Goal: Information Seeking & Learning: Learn about a topic

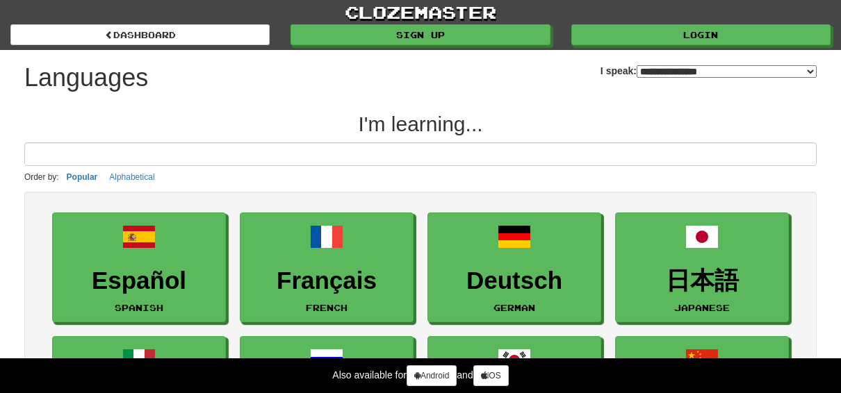
select select "*******"
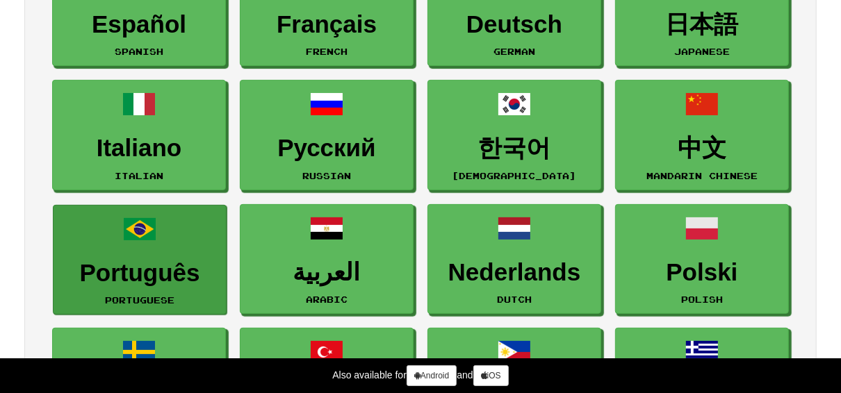
scroll to position [278, 0]
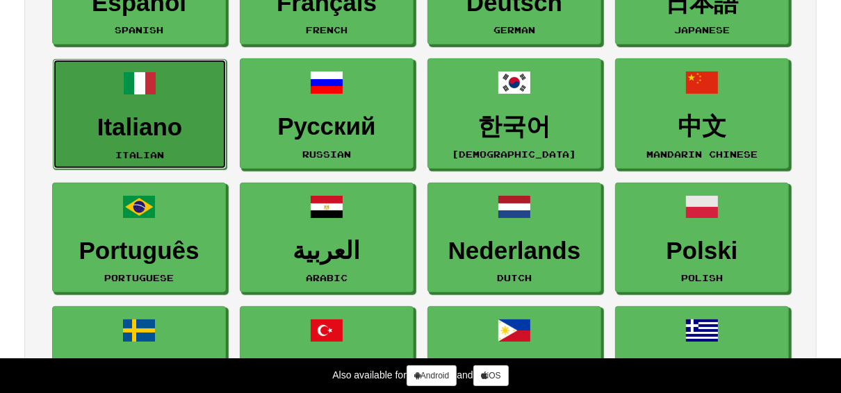
click at [154, 120] on h3 "Italiano" at bounding box center [139, 127] width 158 height 27
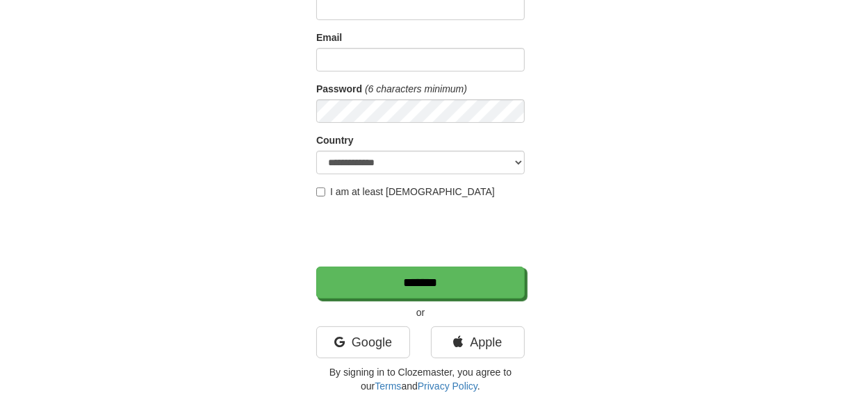
scroll to position [167, 0]
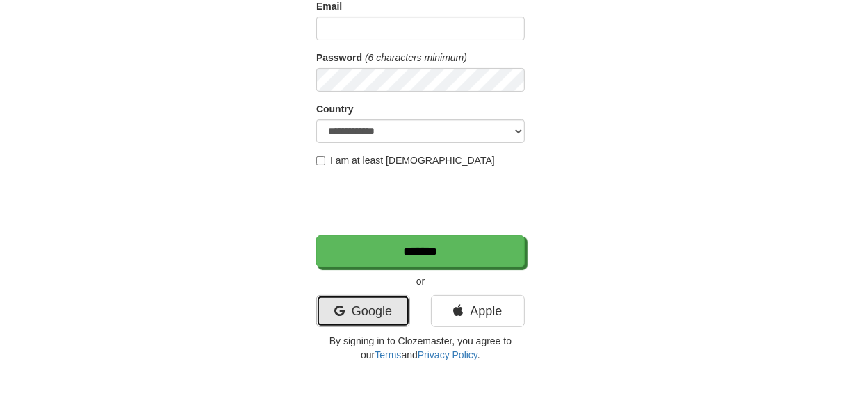
click at [357, 306] on link "Google" at bounding box center [363, 311] width 94 height 32
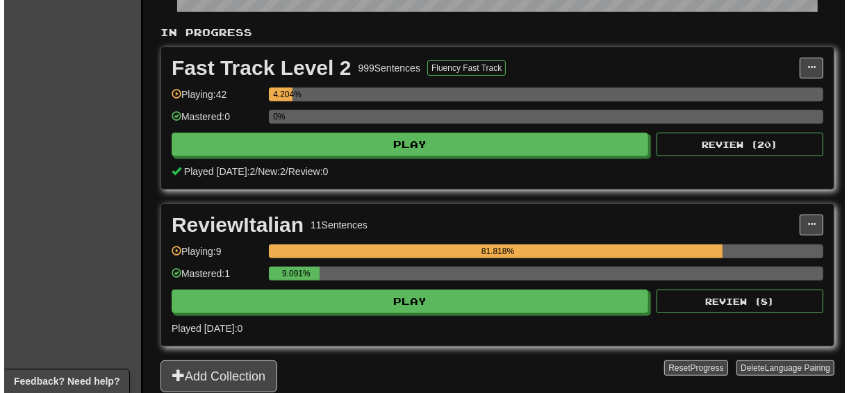
scroll to position [334, 0]
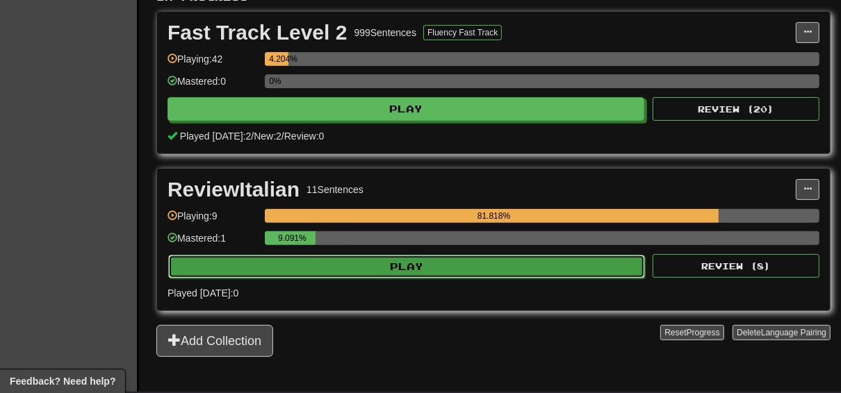
click at [384, 264] on button "Play" at bounding box center [406, 267] width 477 height 24
select select "**"
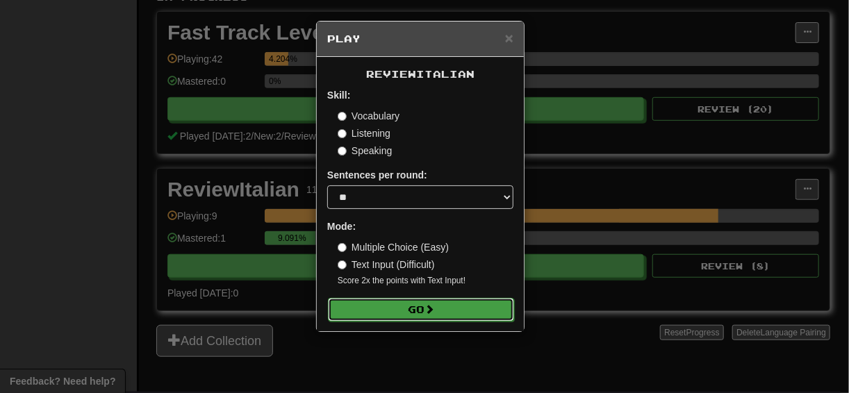
click at [400, 303] on button "Go" at bounding box center [421, 310] width 186 height 24
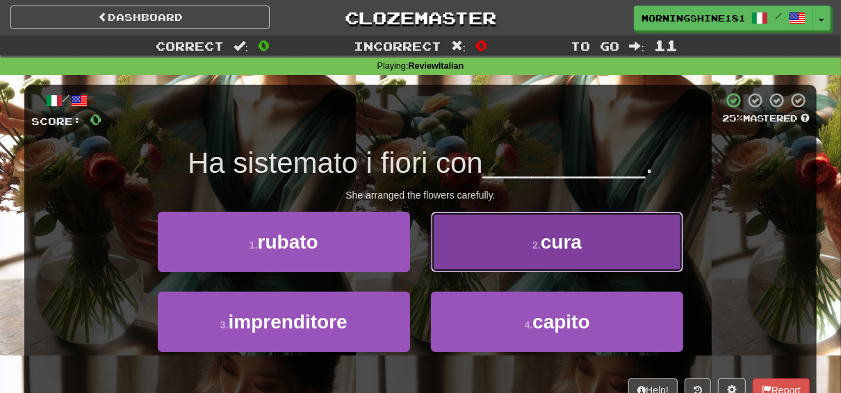
click at [480, 227] on button "2 . cura" at bounding box center [557, 242] width 252 height 60
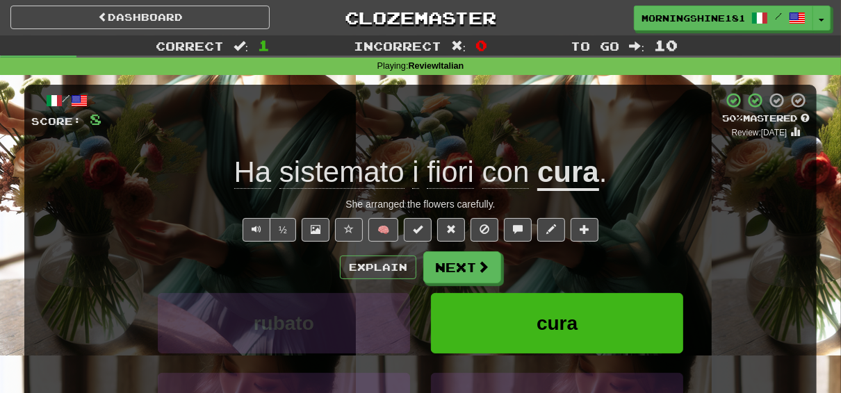
click at [623, 79] on div "/ Score: 8 + 8 50 % Mastered Review: 2025-09-27 Ha sistemato i fiori con cura .…" at bounding box center [420, 303] width 792 height 456
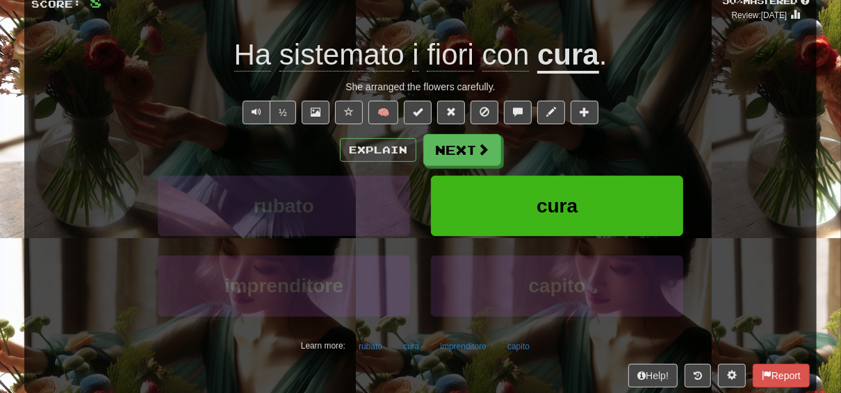
scroll to position [56, 0]
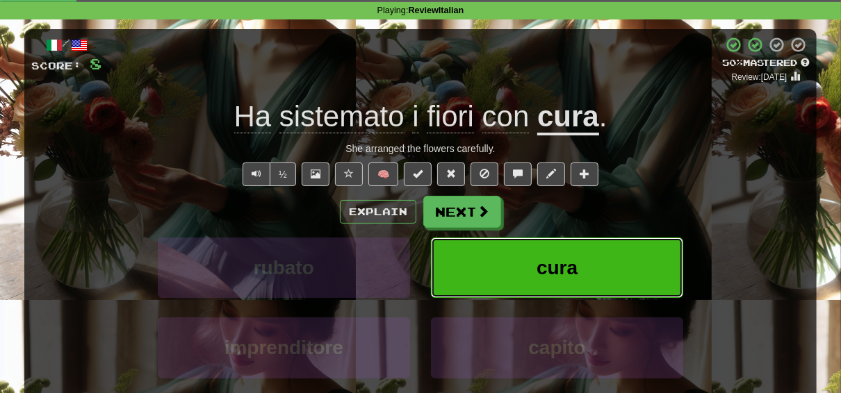
click at [522, 267] on button "cura" at bounding box center [557, 268] width 252 height 60
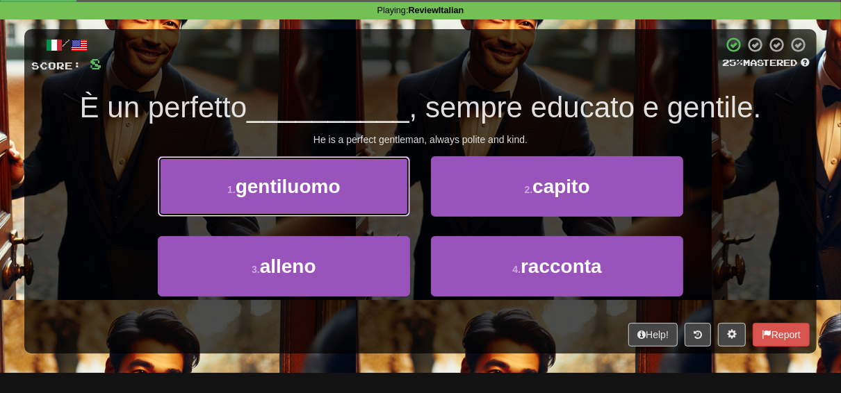
click at [284, 193] on span "gentiluomo" at bounding box center [288, 187] width 105 height 22
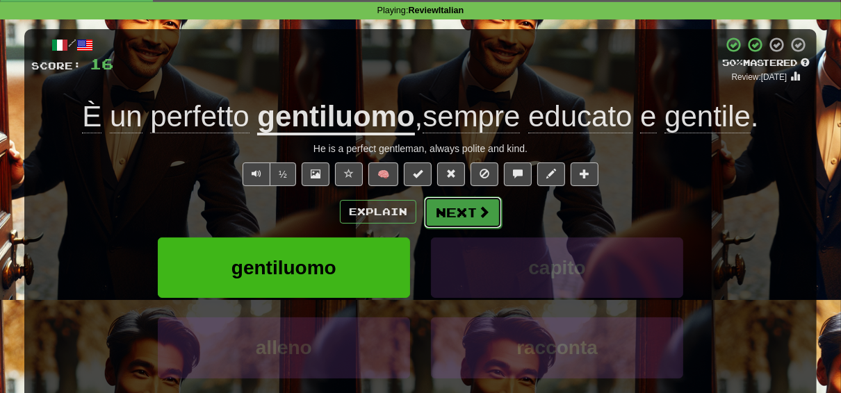
click at [468, 215] on button "Next" at bounding box center [463, 213] width 78 height 32
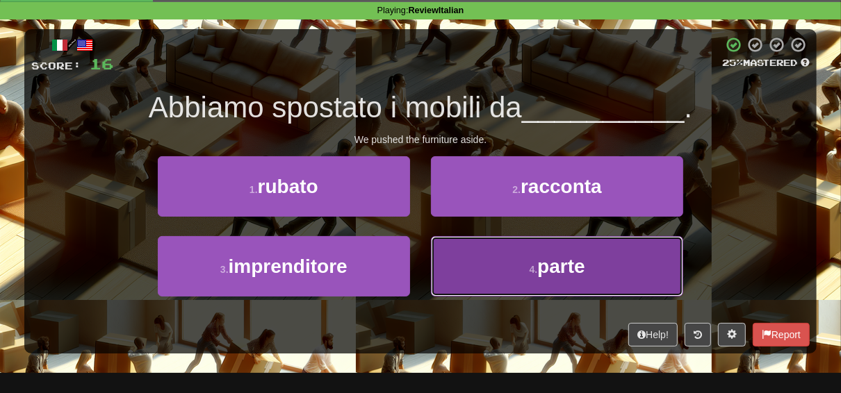
click at [531, 257] on button "4 . parte" at bounding box center [557, 266] width 252 height 60
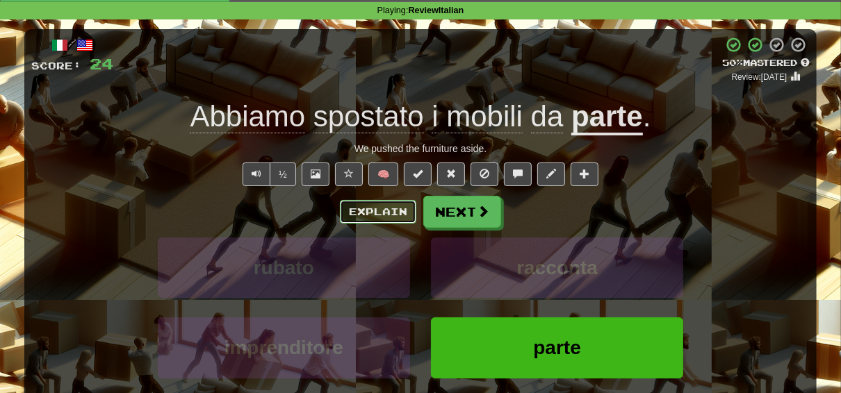
click at [370, 218] on button "Explain" at bounding box center [378, 212] width 76 height 24
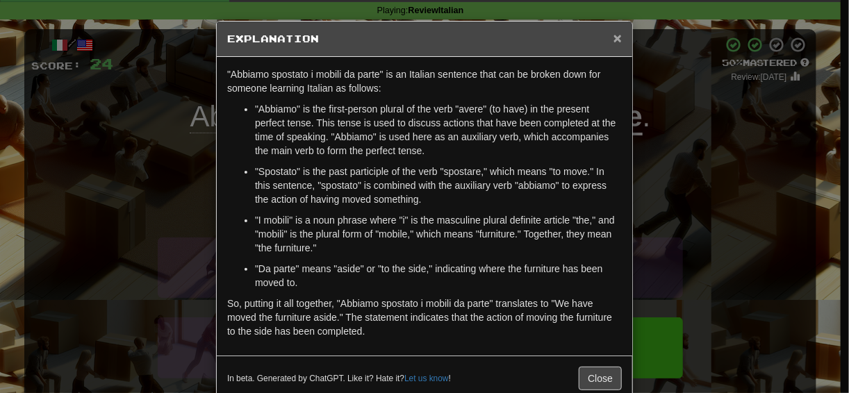
click at [614, 37] on span "×" at bounding box center [618, 38] width 8 height 16
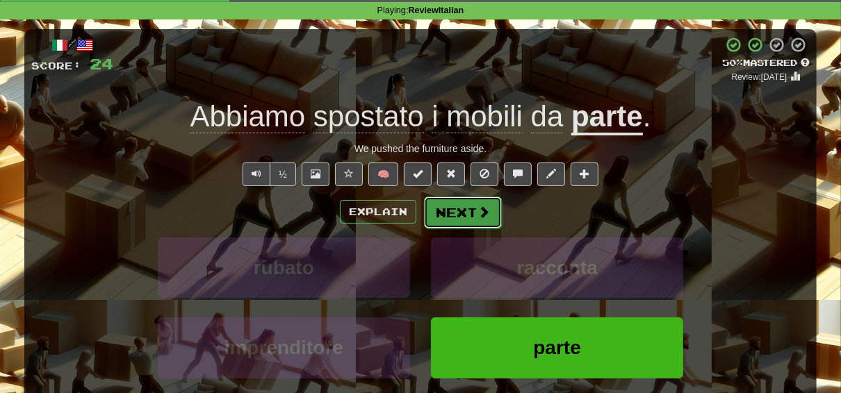
click at [482, 211] on span at bounding box center [484, 212] width 13 height 13
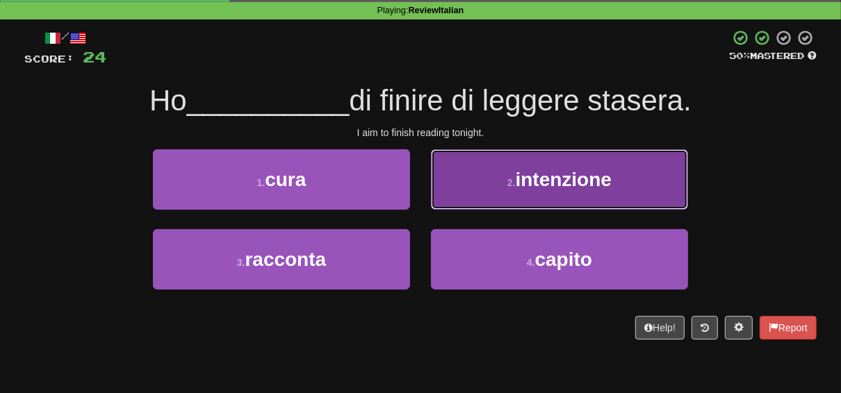
click at [539, 181] on span "intenzione" at bounding box center [564, 180] width 96 height 22
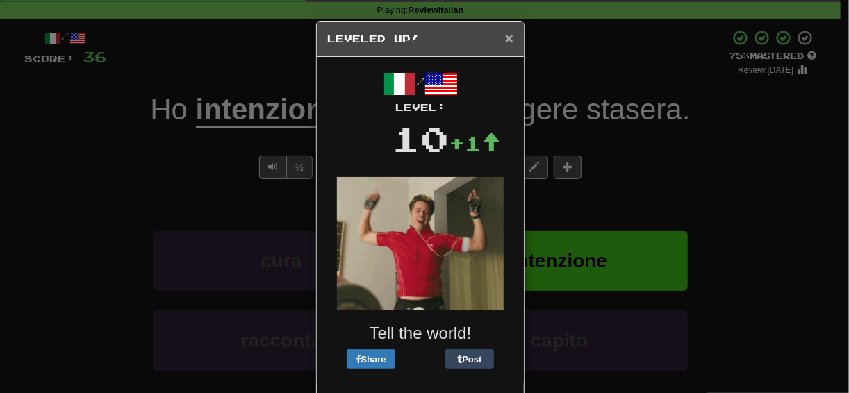
click at [505, 35] on span "×" at bounding box center [509, 38] width 8 height 16
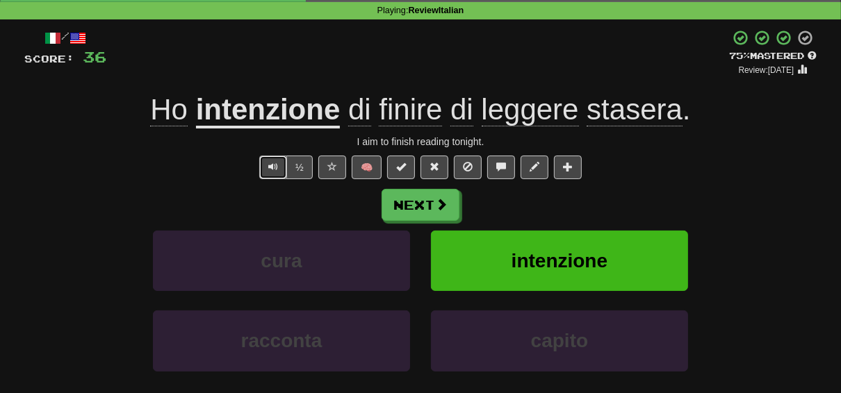
click at [274, 167] on span "Text-to-speech controls" at bounding box center [273, 167] width 10 height 10
click at [414, 196] on button "Next" at bounding box center [421, 206] width 78 height 32
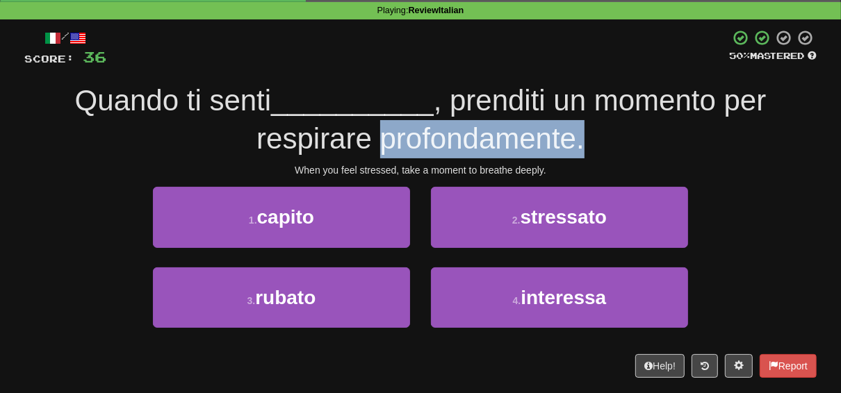
drag, startPoint x: 383, startPoint y: 139, endPoint x: 595, endPoint y: 129, distance: 212.2
click at [595, 129] on div "Quando ti senti __________ , prenditi un momento per respirare profondamente." at bounding box center [420, 120] width 792 height 76
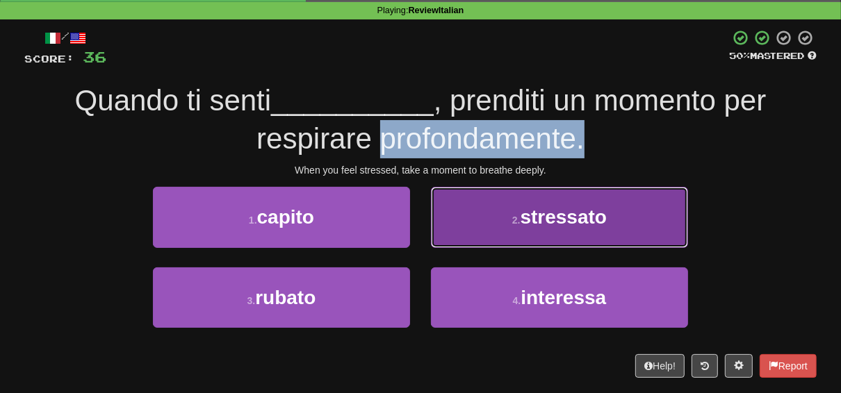
click at [519, 213] on button "2 . stressato" at bounding box center [559, 217] width 257 height 60
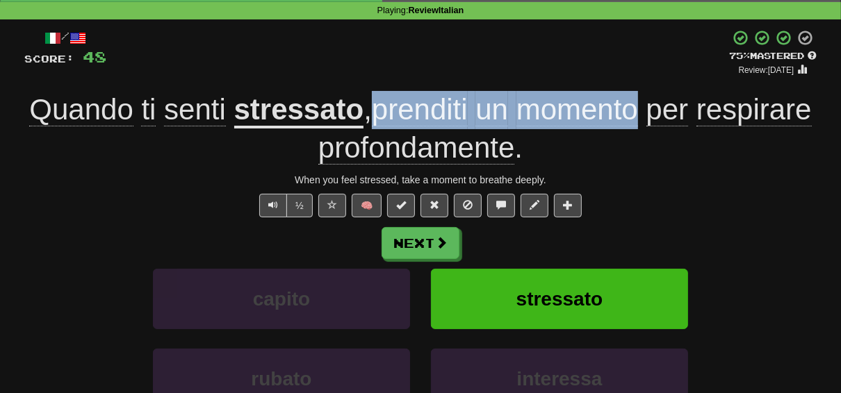
drag, startPoint x: 641, startPoint y: 111, endPoint x: 377, endPoint y: 113, distance: 263.5
click at [376, 113] on span ", prenditi un momento per respirare profondamente ." at bounding box center [565, 129] width 494 height 72
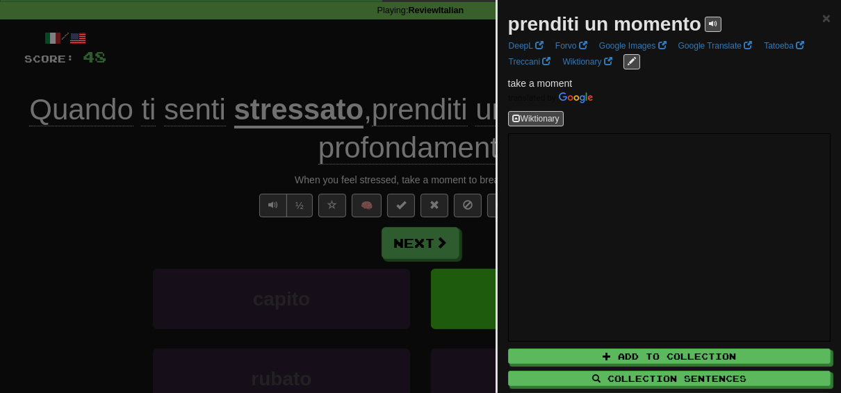
click at [309, 65] on div at bounding box center [420, 196] width 841 height 393
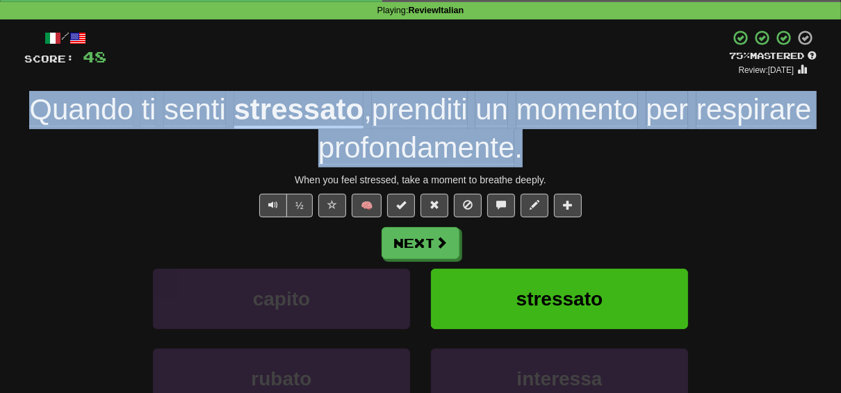
drag, startPoint x: 531, startPoint y: 150, endPoint x: 28, endPoint y: 106, distance: 505.2
click at [28, 106] on div "Quando ti senti stressato , prenditi un momento per respirare profondamente ." at bounding box center [420, 129] width 792 height 76
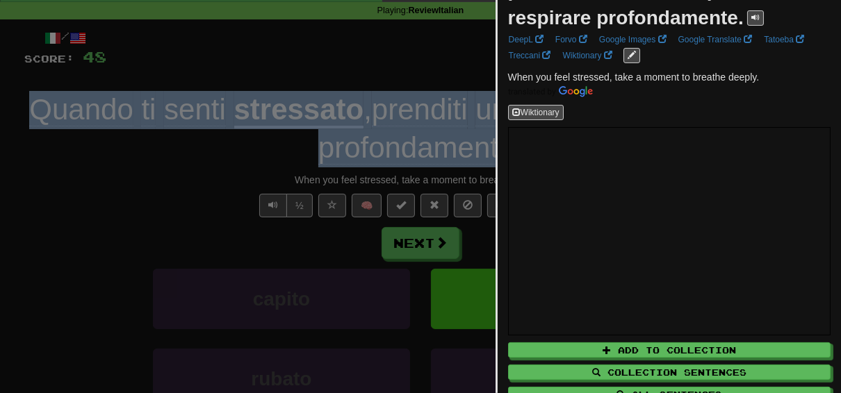
scroll to position [106, 0]
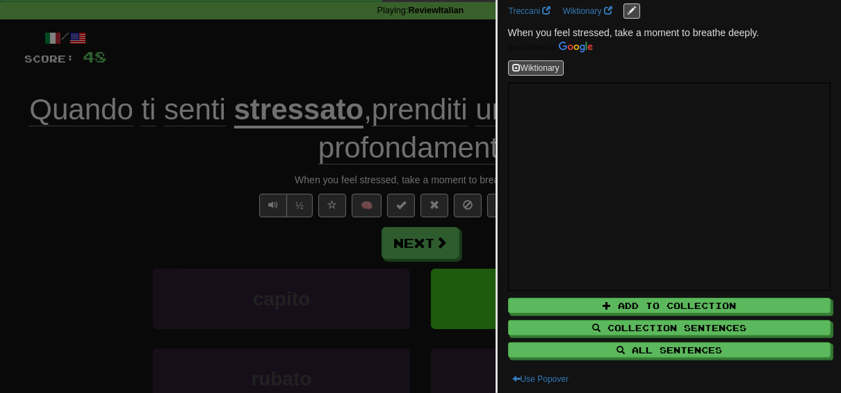
click at [378, 51] on div at bounding box center [420, 196] width 841 height 393
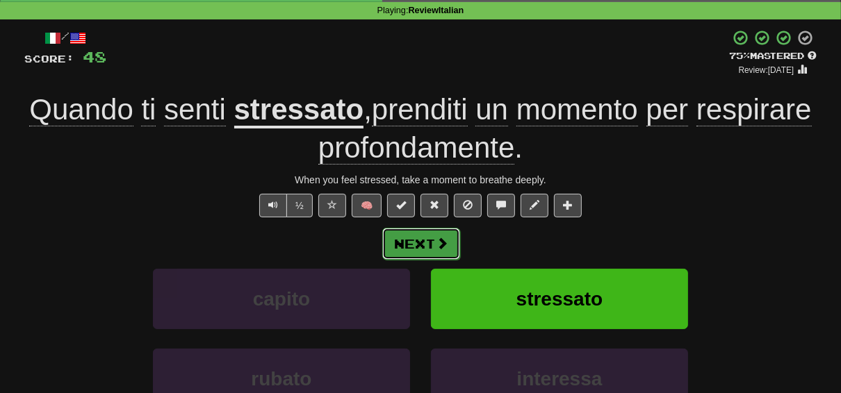
click at [432, 241] on button "Next" at bounding box center [421, 244] width 78 height 32
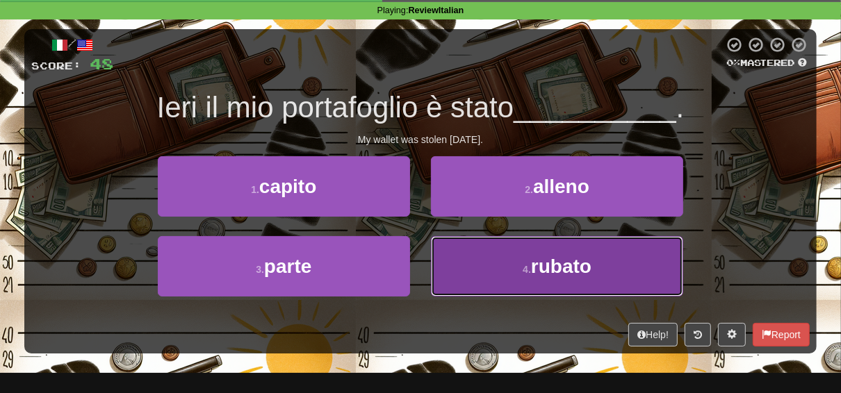
click at [560, 269] on span "rubato" at bounding box center [561, 267] width 60 height 22
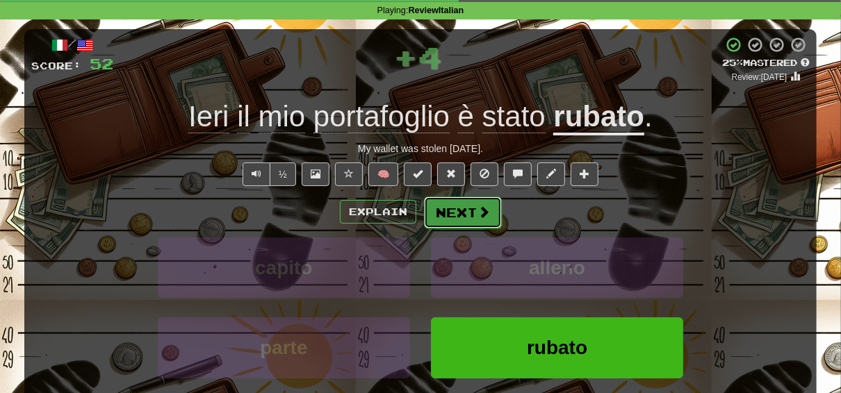
click at [459, 207] on button "Next" at bounding box center [463, 213] width 78 height 32
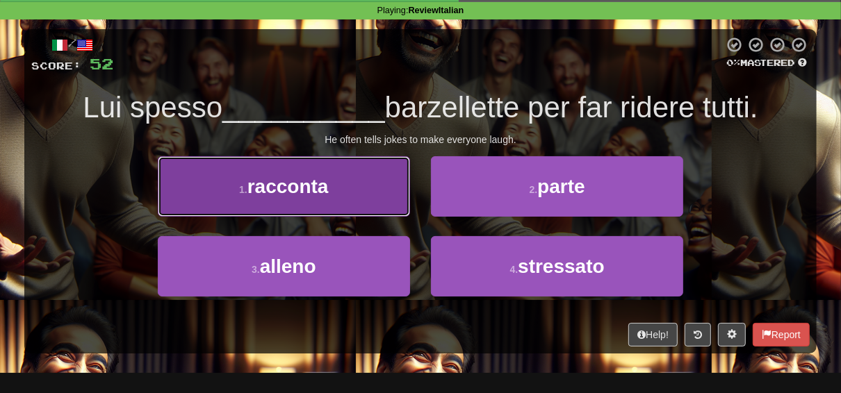
click at [318, 184] on span "racconta" at bounding box center [287, 187] width 81 height 22
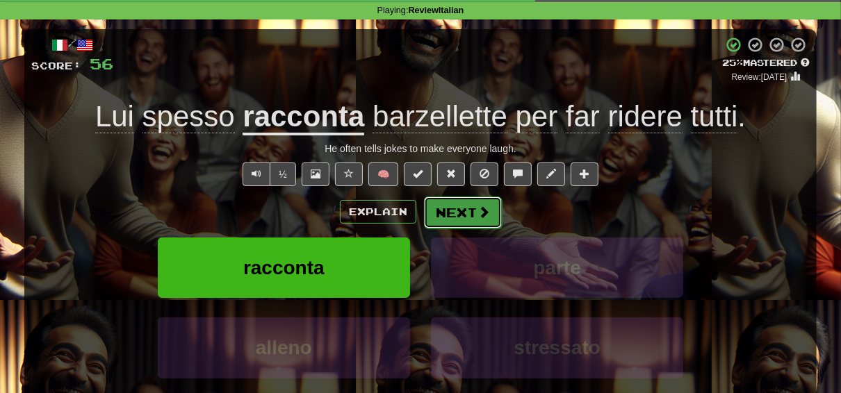
click at [457, 209] on button "Next" at bounding box center [463, 213] width 78 height 32
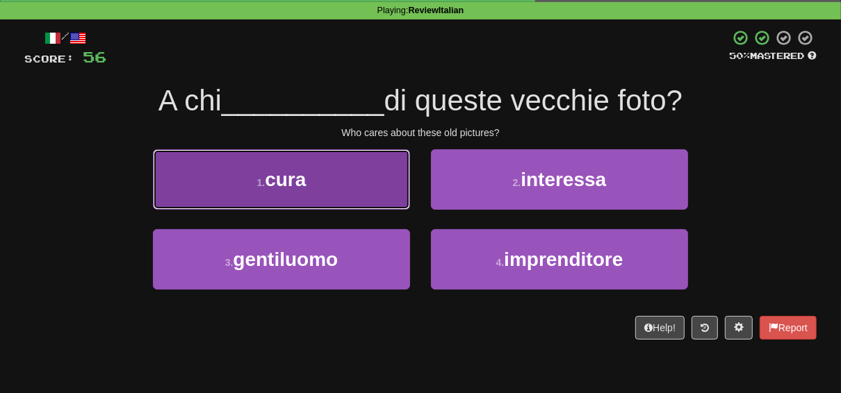
click at [246, 181] on button "1 . cura" at bounding box center [281, 179] width 257 height 60
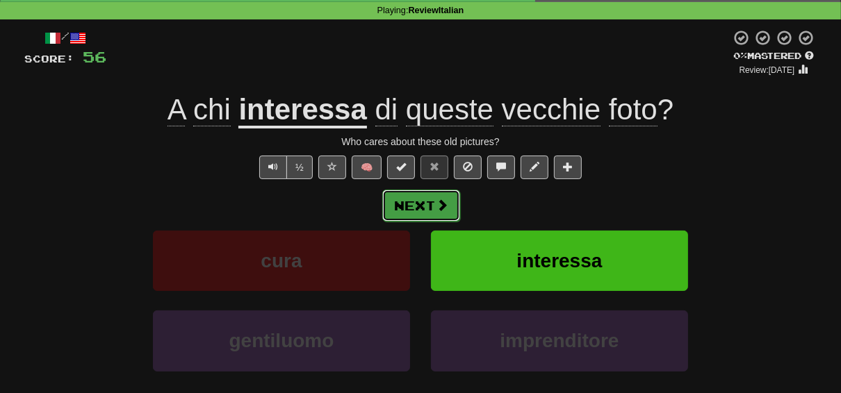
click at [426, 205] on button "Next" at bounding box center [421, 206] width 78 height 32
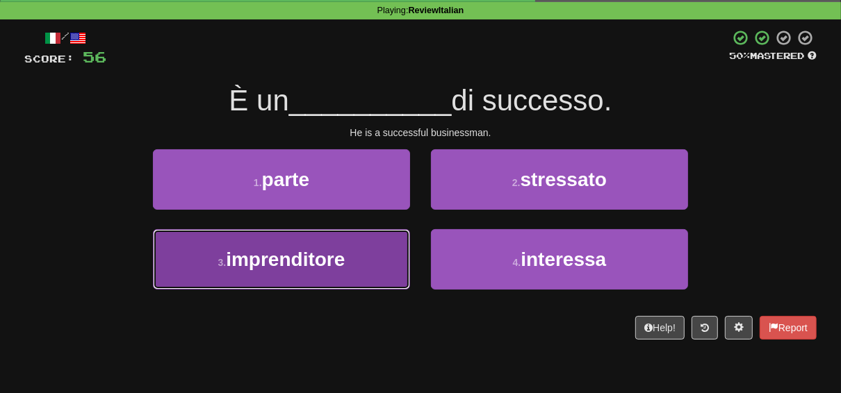
click at [294, 263] on span "imprenditore" at bounding box center [285, 260] width 119 height 22
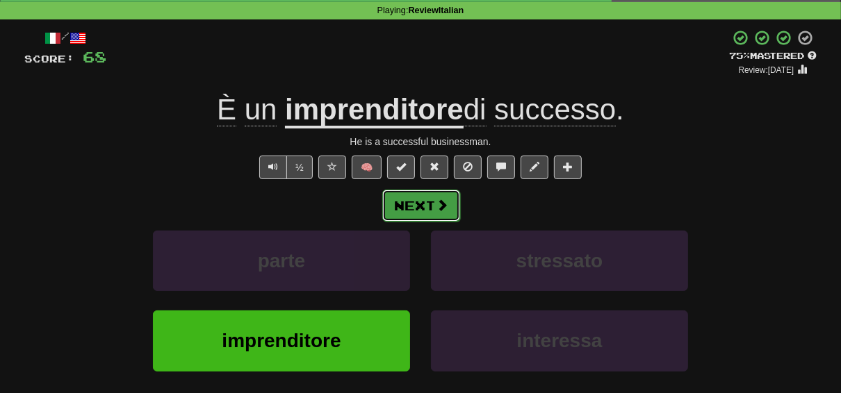
click at [428, 204] on button "Next" at bounding box center [421, 206] width 78 height 32
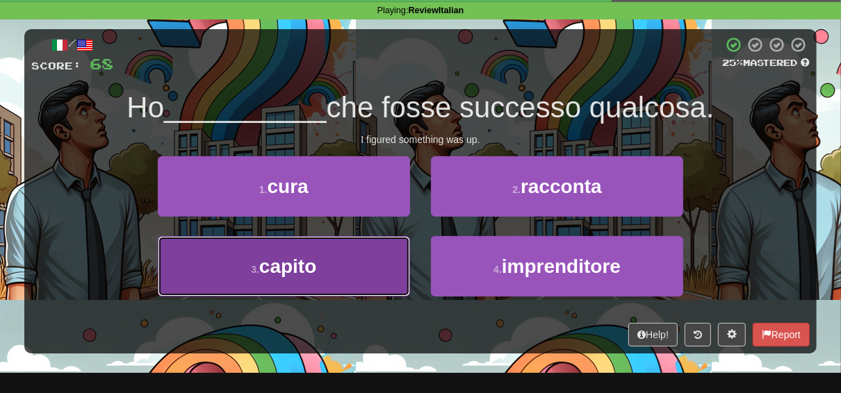
click at [332, 267] on button "3 . capito" at bounding box center [284, 266] width 252 height 60
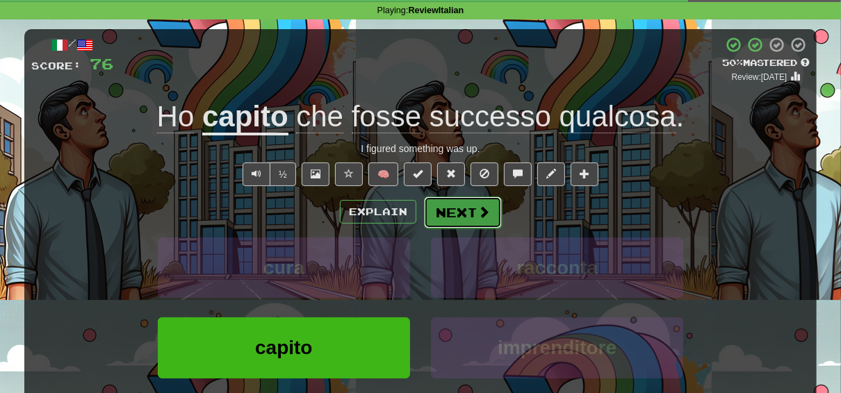
click at [459, 217] on button "Next" at bounding box center [463, 213] width 78 height 32
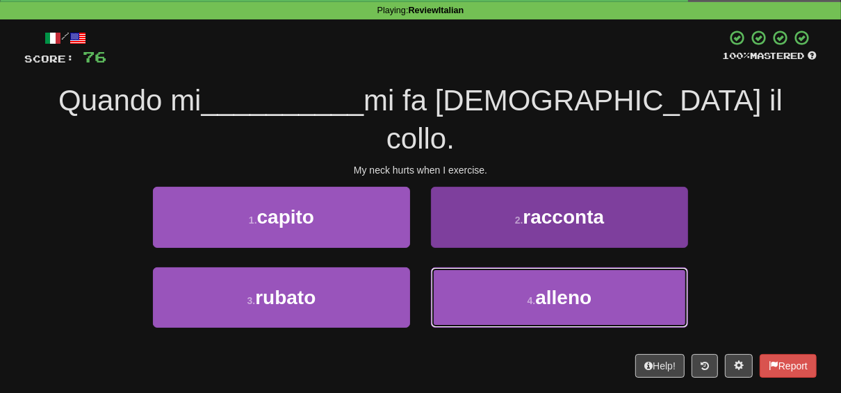
click at [553, 287] on span "alleno" at bounding box center [563, 298] width 56 height 22
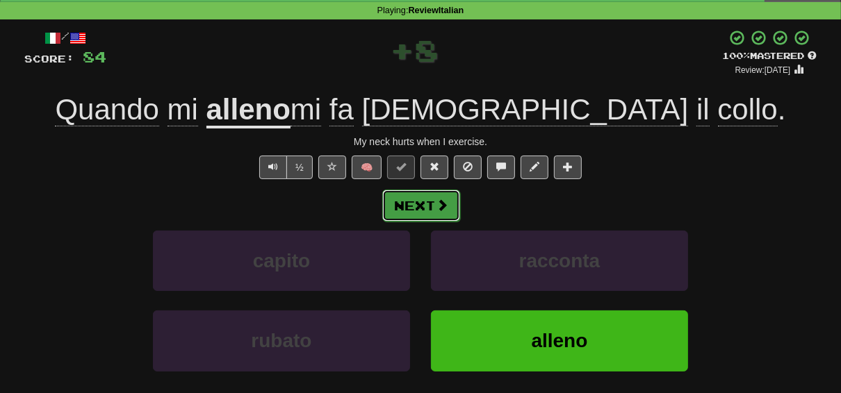
click at [412, 202] on button "Next" at bounding box center [421, 206] width 78 height 32
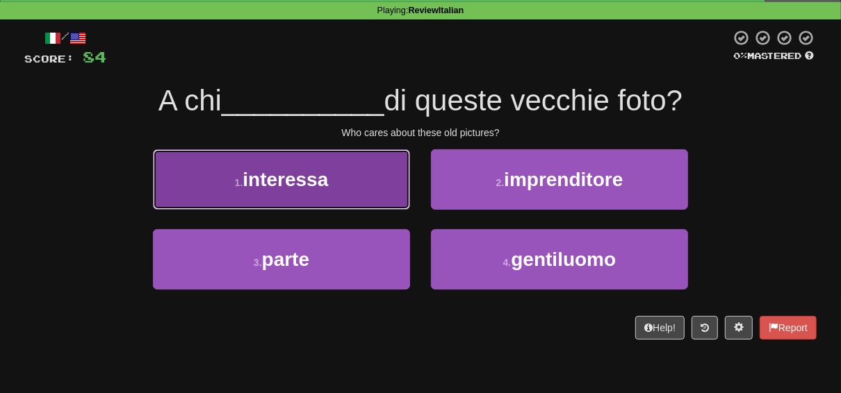
click at [293, 185] on span "interessa" at bounding box center [285, 180] width 85 height 22
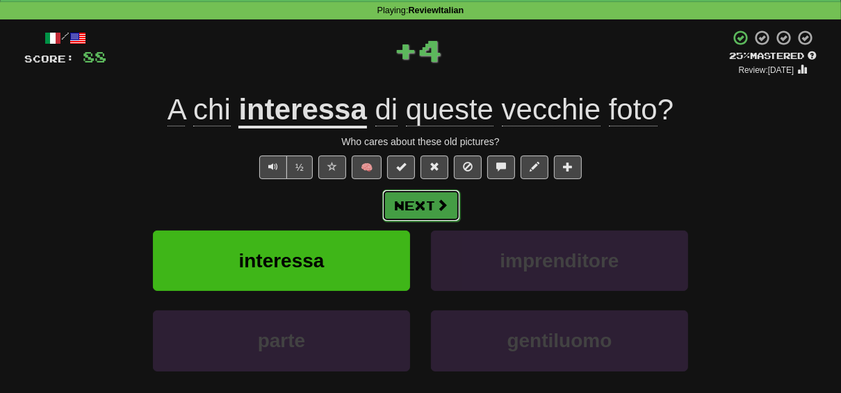
click at [432, 209] on button "Next" at bounding box center [421, 206] width 78 height 32
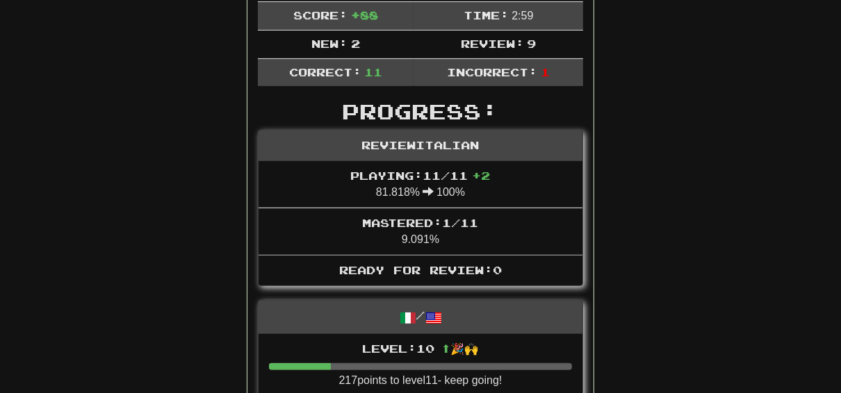
scroll to position [111, 0]
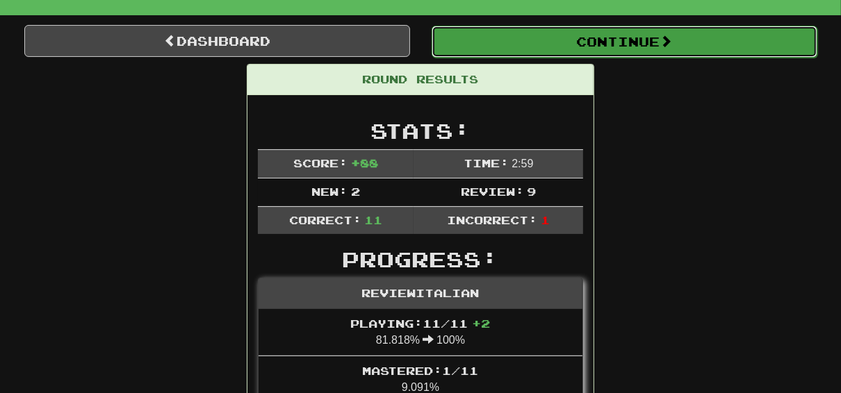
click at [596, 35] on button "Continue" at bounding box center [625, 42] width 386 height 32
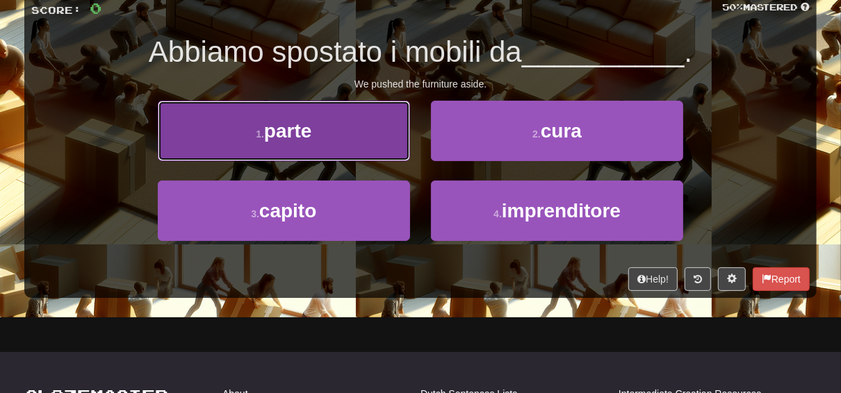
click at [247, 131] on button "1 . parte" at bounding box center [284, 131] width 252 height 60
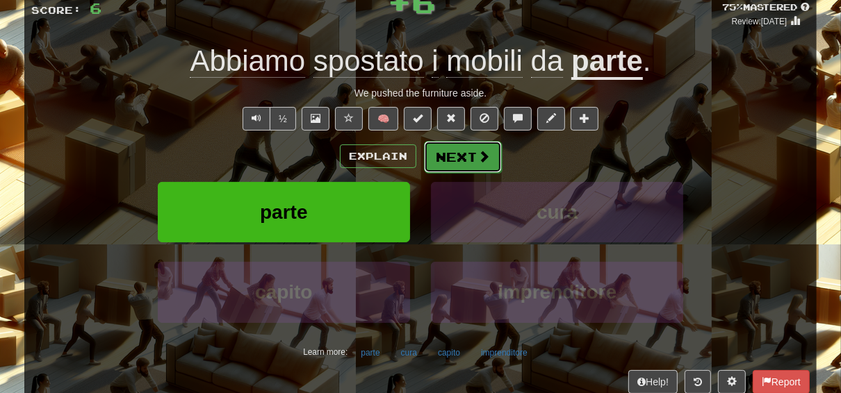
click at [480, 154] on span at bounding box center [484, 156] width 13 height 13
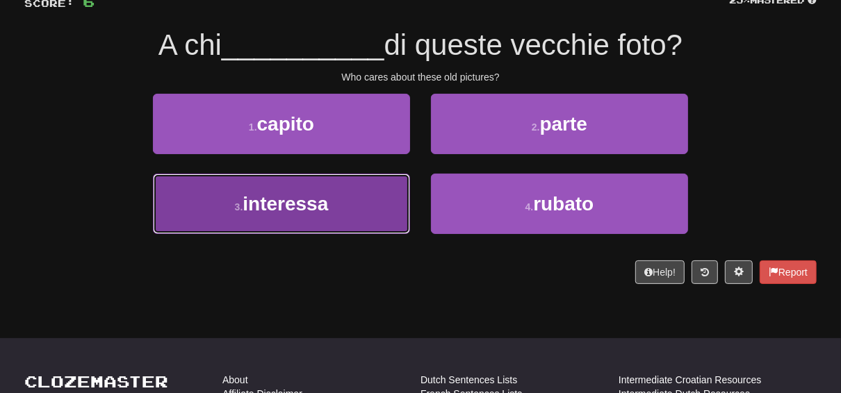
click at [270, 210] on span "interessa" at bounding box center [285, 204] width 85 height 22
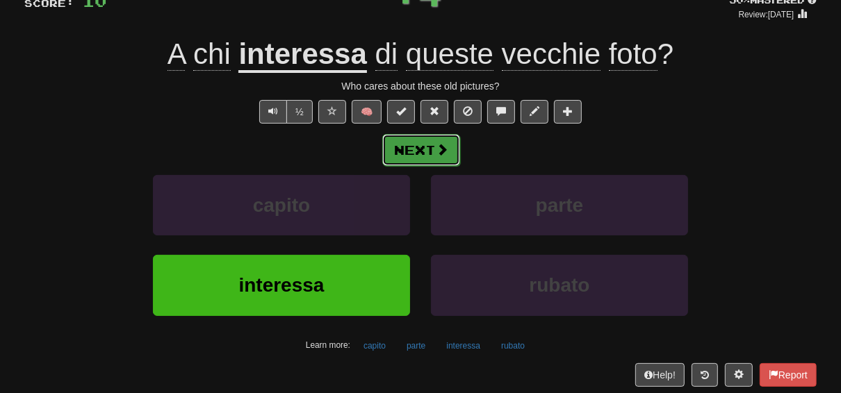
click at [404, 145] on button "Next" at bounding box center [421, 150] width 78 height 32
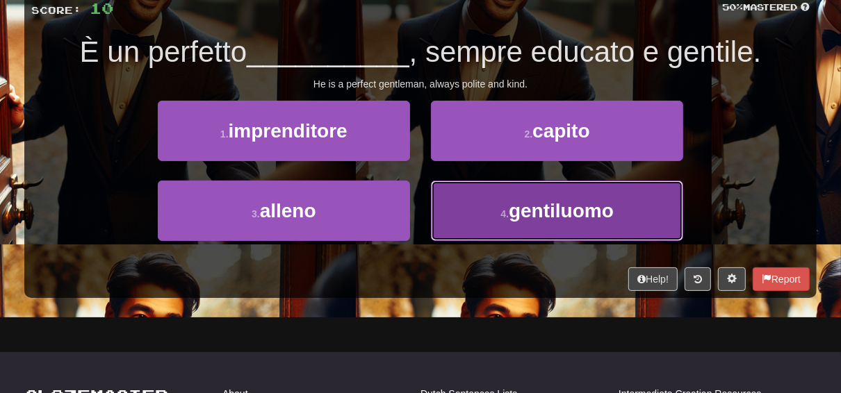
click at [491, 204] on button "4 . gentiluomo" at bounding box center [557, 211] width 252 height 60
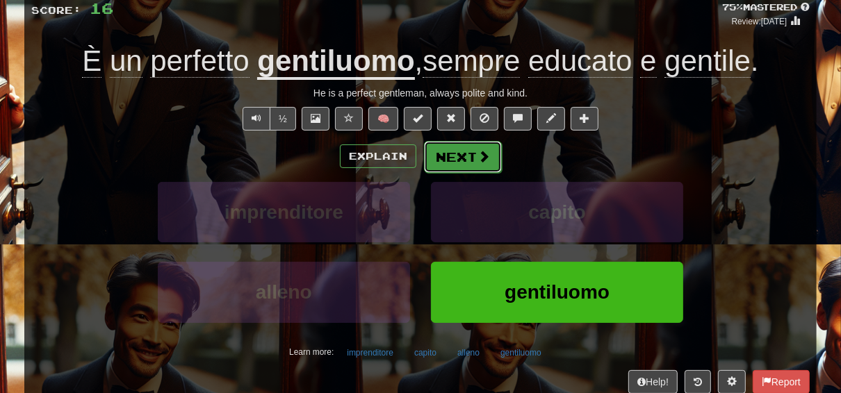
click at [459, 159] on button "Next" at bounding box center [463, 157] width 78 height 32
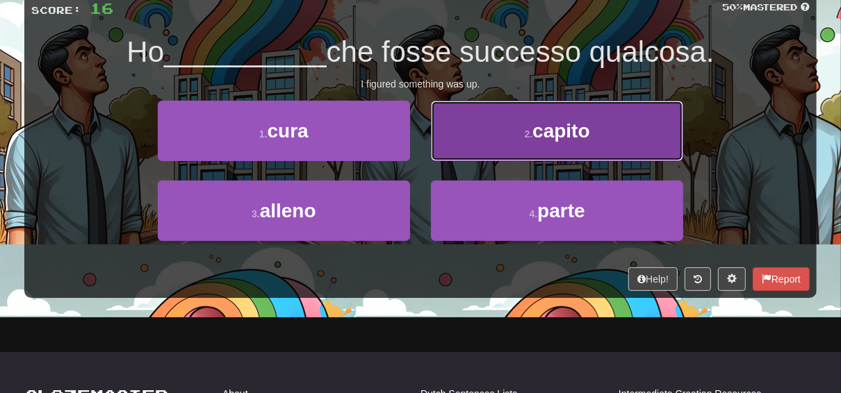
click at [521, 128] on button "2 . capito" at bounding box center [557, 131] width 252 height 60
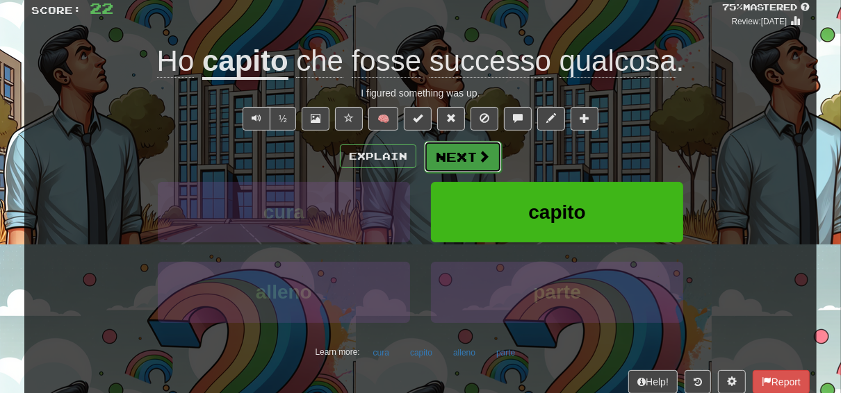
click at [461, 152] on button "Next" at bounding box center [463, 157] width 78 height 32
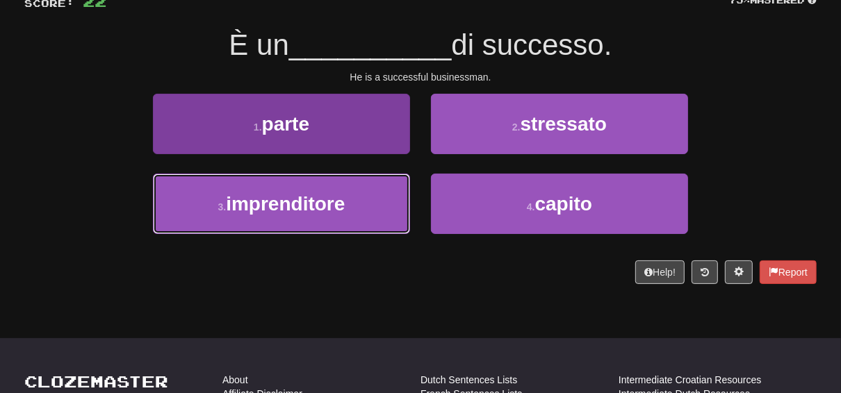
click at [306, 215] on button "3 . imprenditore" at bounding box center [281, 204] width 257 height 60
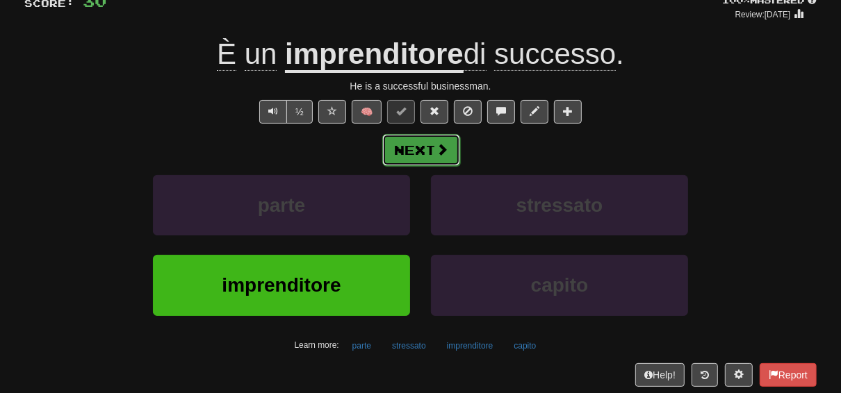
click at [423, 145] on button "Next" at bounding box center [421, 150] width 78 height 32
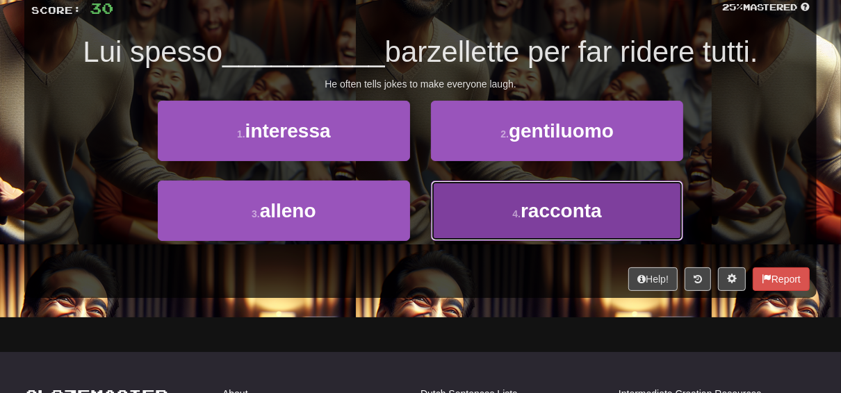
click at [562, 218] on span "racconta" at bounding box center [561, 211] width 81 height 22
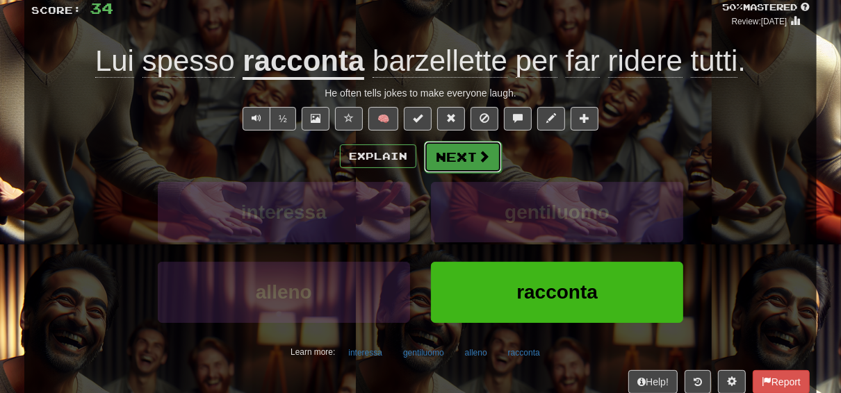
click at [469, 161] on button "Next" at bounding box center [463, 157] width 78 height 32
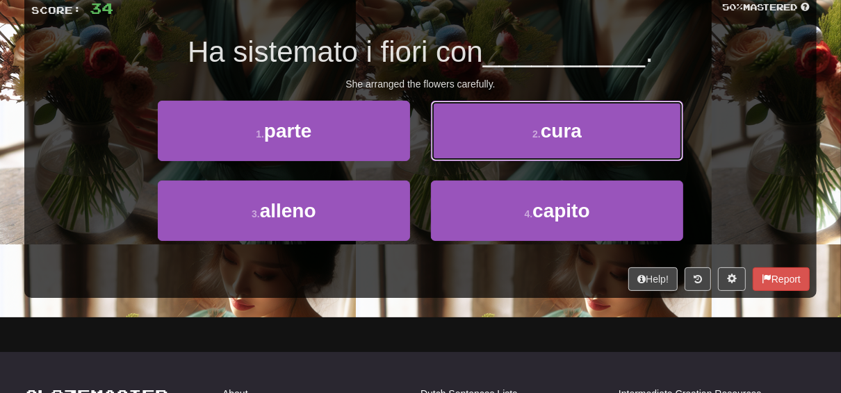
click at [498, 132] on button "2 . cura" at bounding box center [557, 131] width 252 height 60
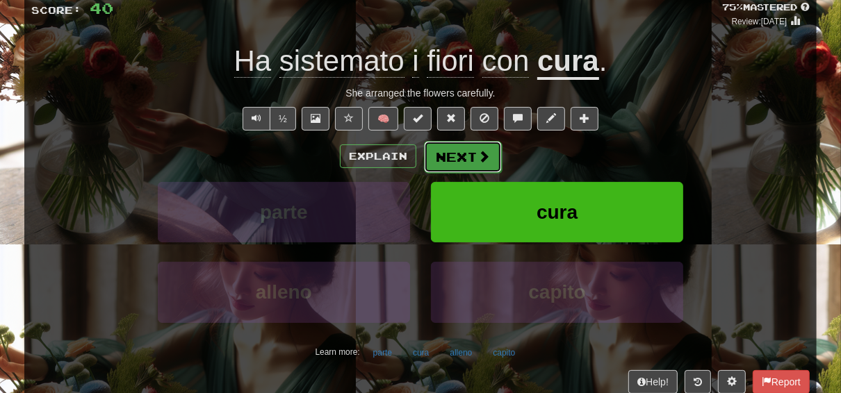
click at [469, 153] on button "Next" at bounding box center [463, 157] width 78 height 32
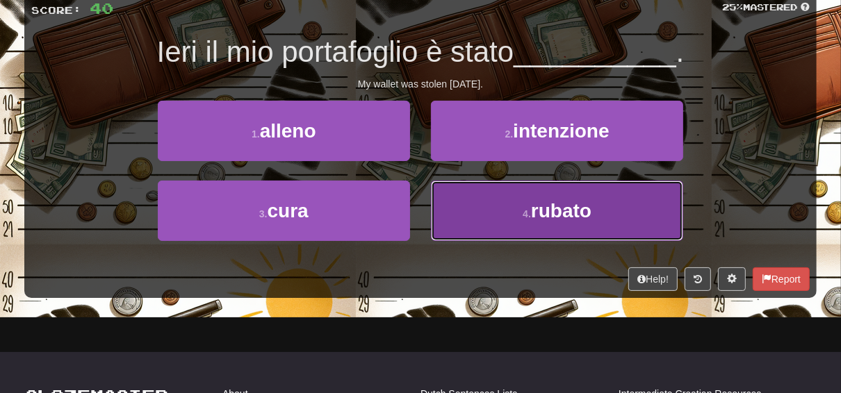
click at [482, 193] on button "4 . rubato" at bounding box center [557, 211] width 252 height 60
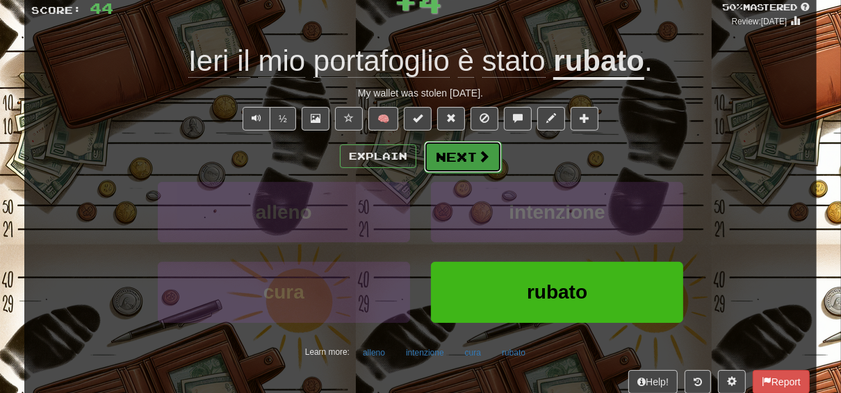
click at [453, 152] on button "Next" at bounding box center [463, 157] width 78 height 32
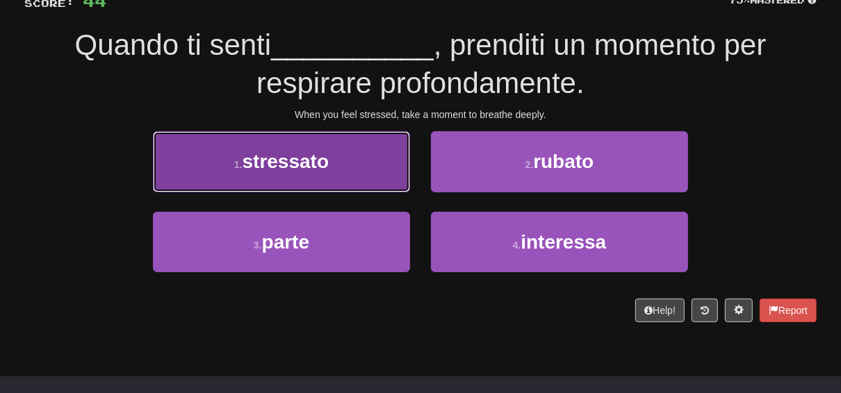
click at [306, 177] on button "1 . stressato" at bounding box center [281, 161] width 257 height 60
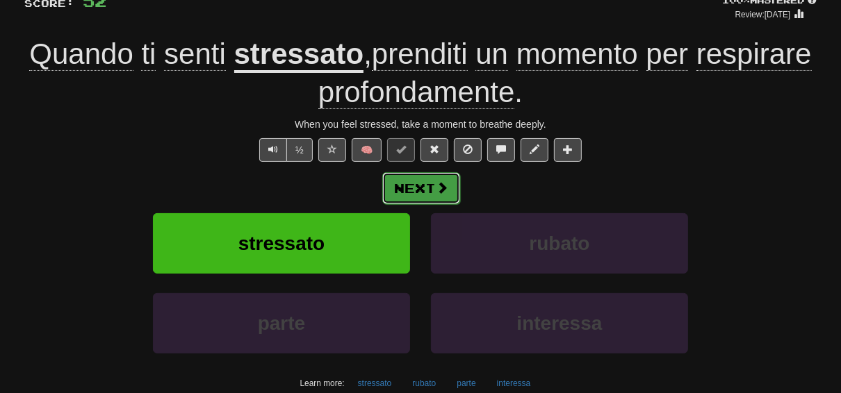
click at [428, 186] on button "Next" at bounding box center [421, 188] width 78 height 32
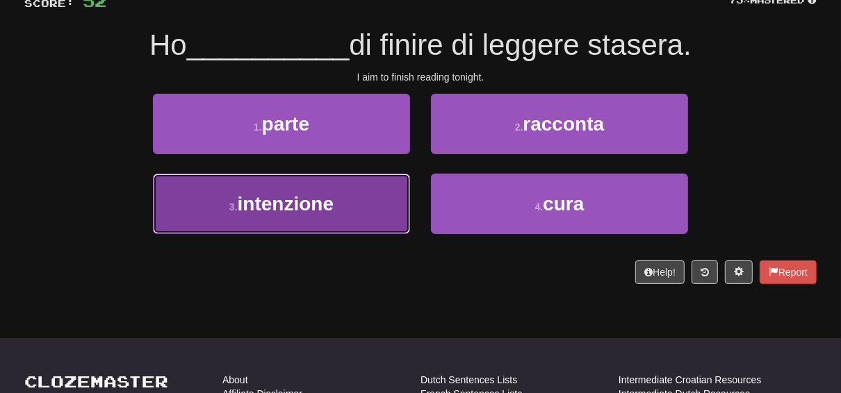
click at [253, 209] on span "intenzione" at bounding box center [286, 204] width 96 height 22
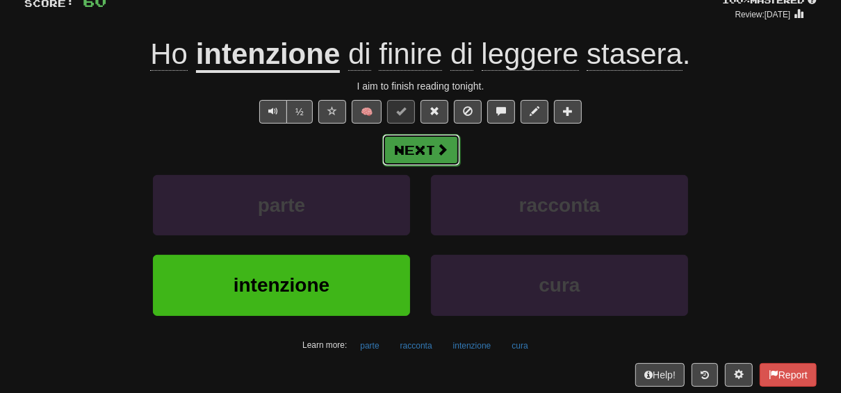
click at [426, 148] on button "Next" at bounding box center [421, 150] width 78 height 32
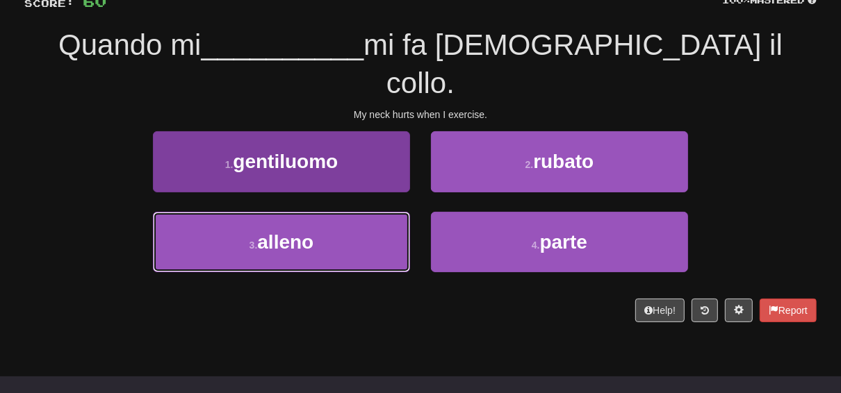
click at [308, 231] on span "alleno" at bounding box center [285, 242] width 56 height 22
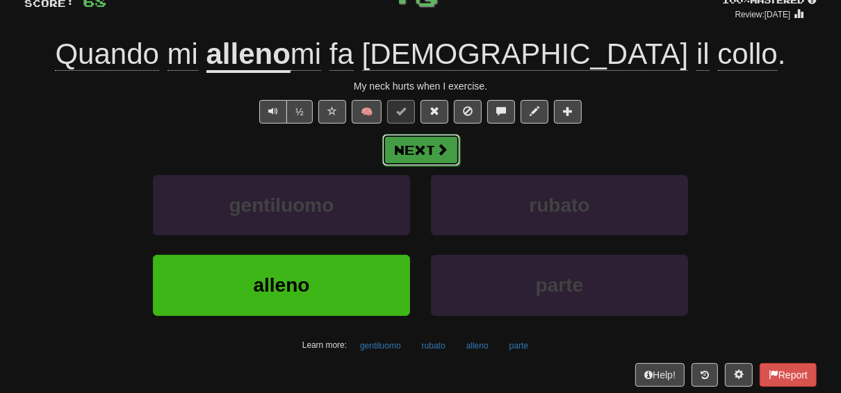
click at [412, 148] on button "Next" at bounding box center [421, 150] width 78 height 32
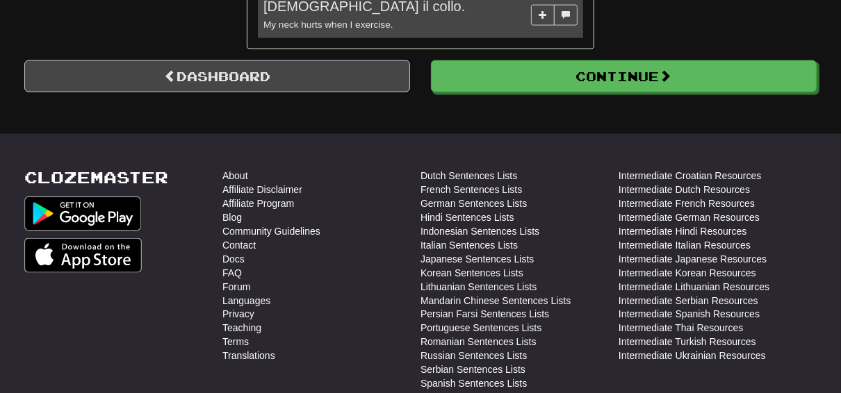
scroll to position [1182, 0]
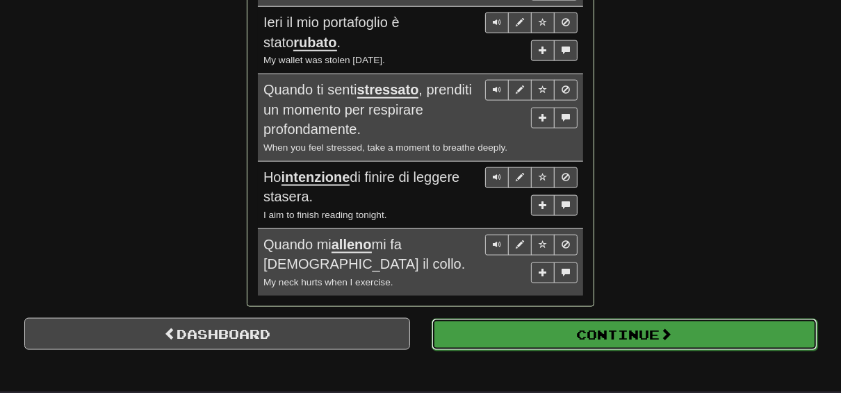
click at [593, 319] on button "Continue" at bounding box center [625, 335] width 386 height 32
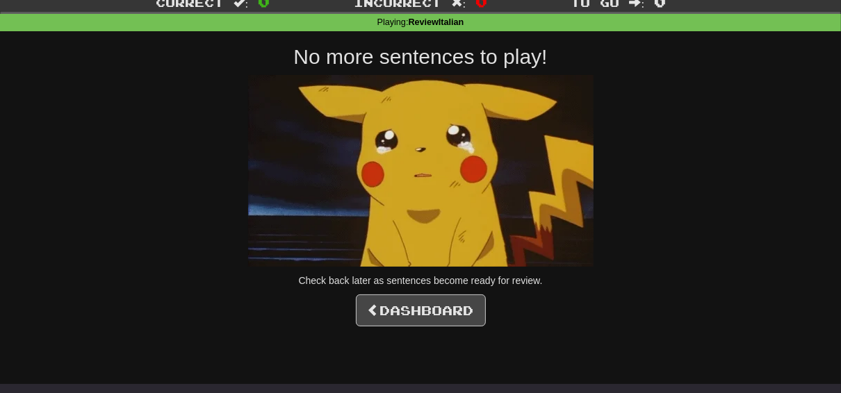
scroll to position [0, 0]
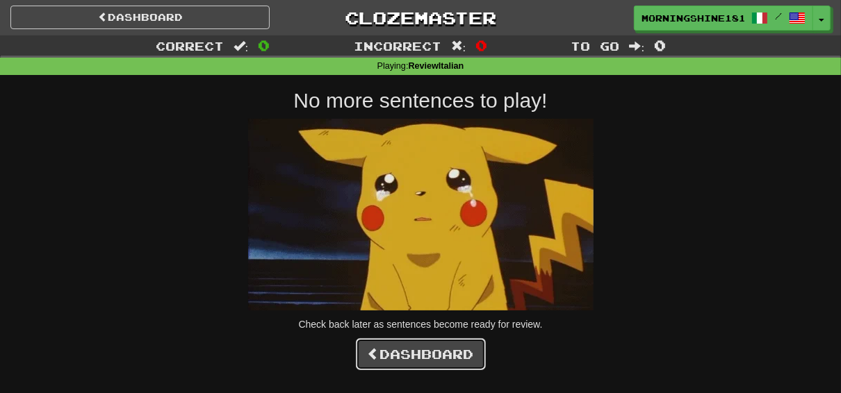
click at [425, 355] on link "Dashboard" at bounding box center [421, 355] width 130 height 32
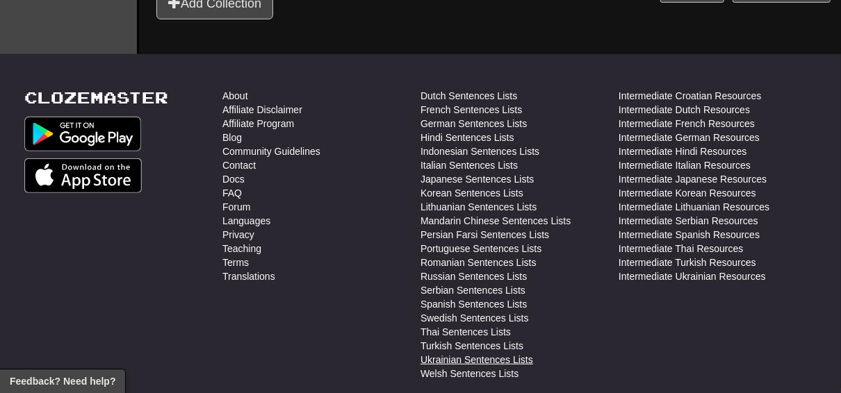
scroll to position [667, 0]
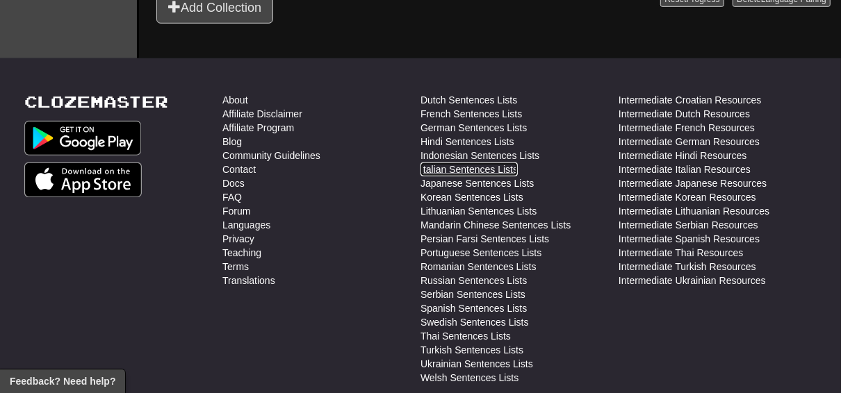
click at [463, 168] on link "Italian Sentences Lists" at bounding box center [469, 170] width 97 height 14
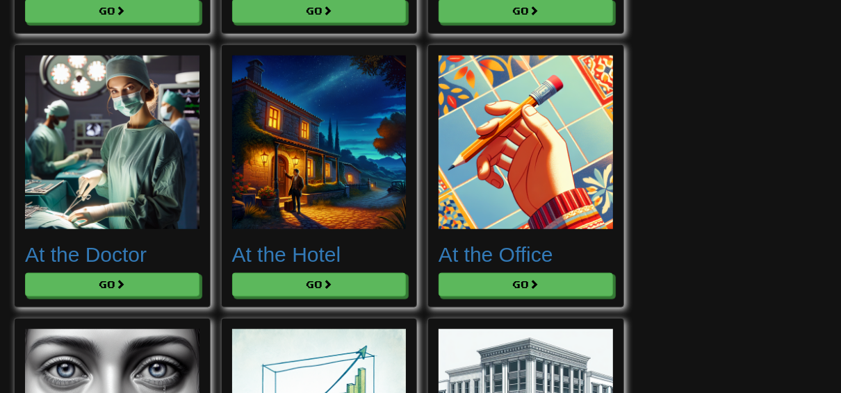
scroll to position [779, 0]
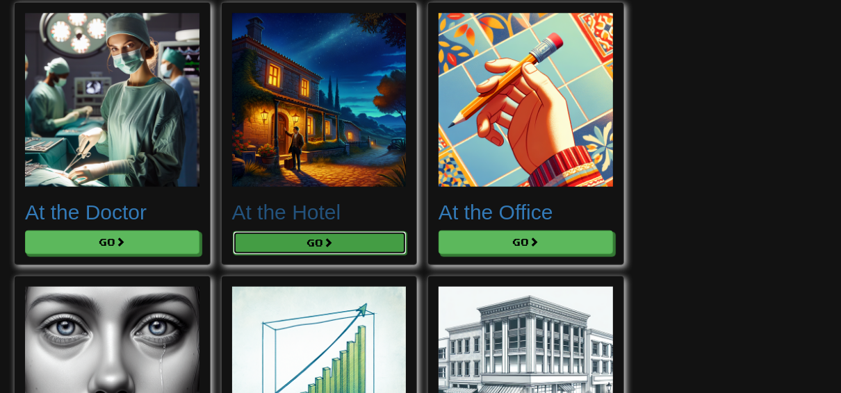
click at [317, 243] on button "Go" at bounding box center [320, 243] width 174 height 24
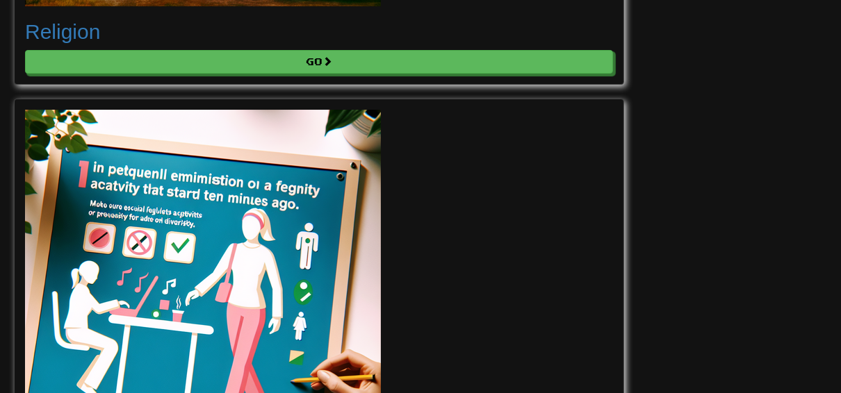
scroll to position [3225, 0]
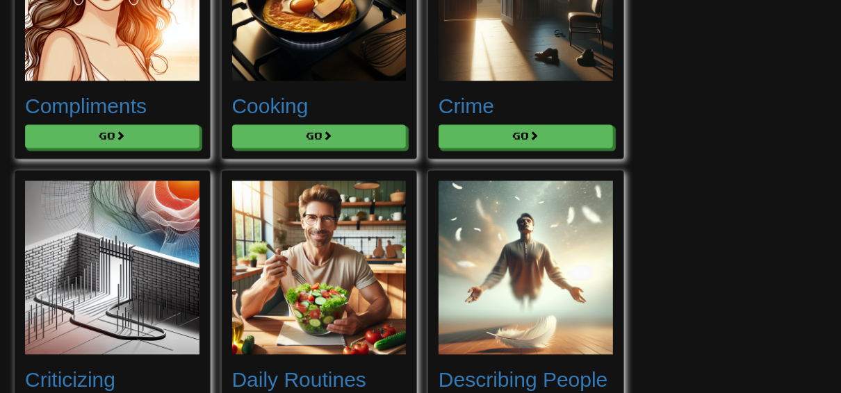
scroll to position [1724, 0]
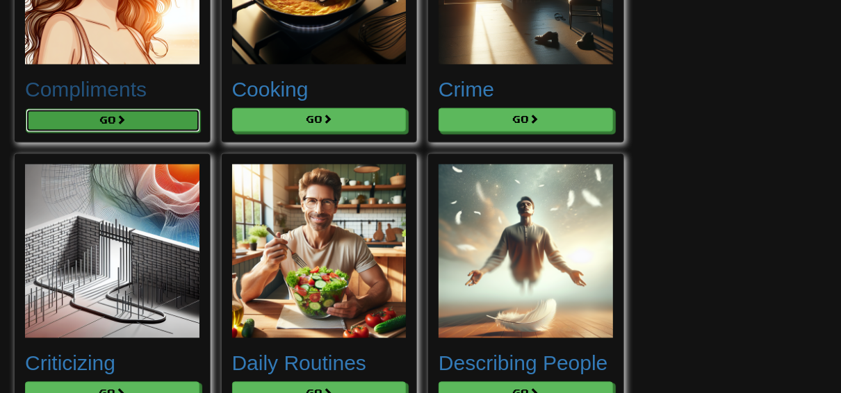
click at [89, 115] on button "Go" at bounding box center [113, 121] width 174 height 24
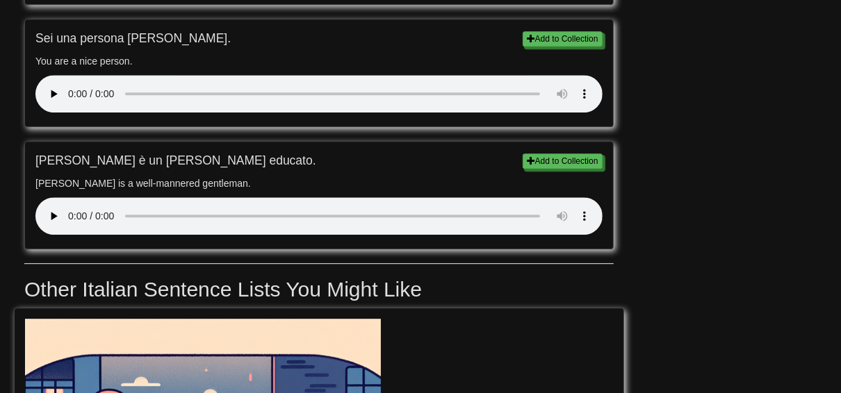
scroll to position [2725, 0]
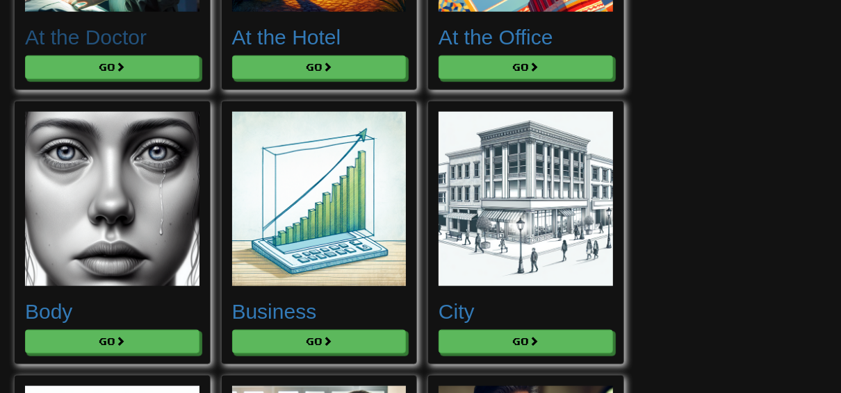
scroll to position [890, 0]
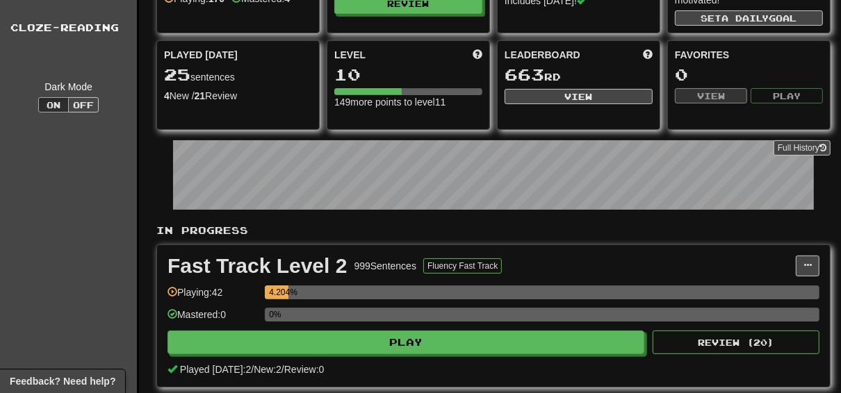
scroll to position [278, 0]
